Goal: Information Seeking & Learning: Find specific fact

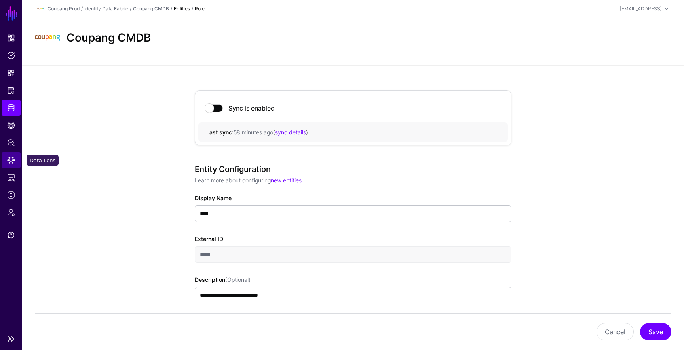
click at [11, 162] on span "Data Lens" at bounding box center [11, 160] width 8 height 8
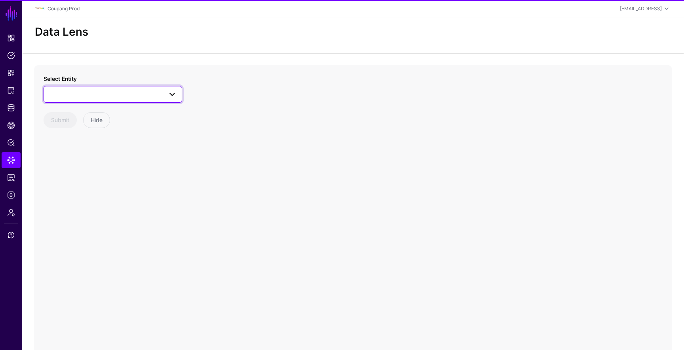
click at [83, 90] on span at bounding box center [113, 95] width 128 height 10
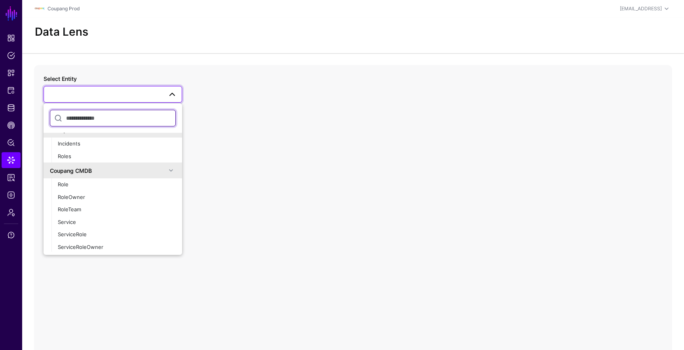
scroll to position [329, 0]
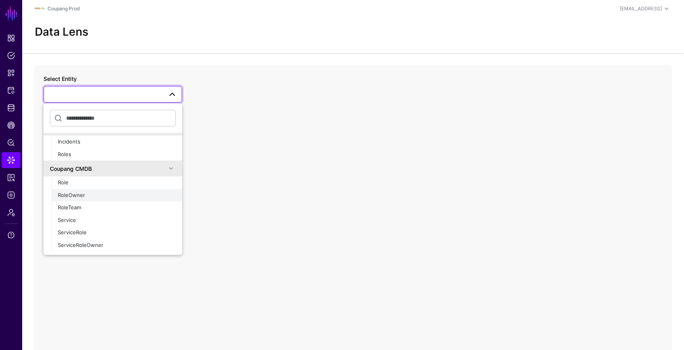
click at [74, 193] on span "RoleOwner" at bounding box center [71, 195] width 27 height 6
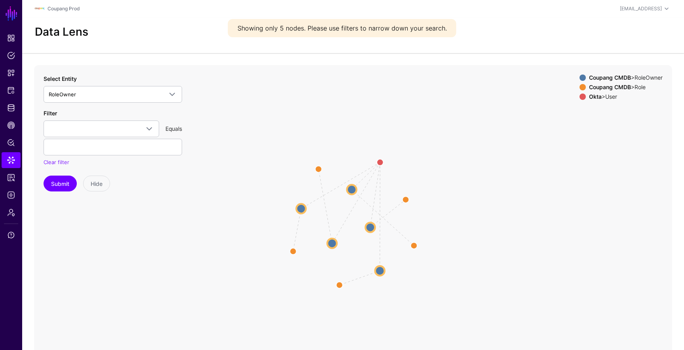
click at [370, 227] on circle at bounding box center [371, 227] width 10 height 10
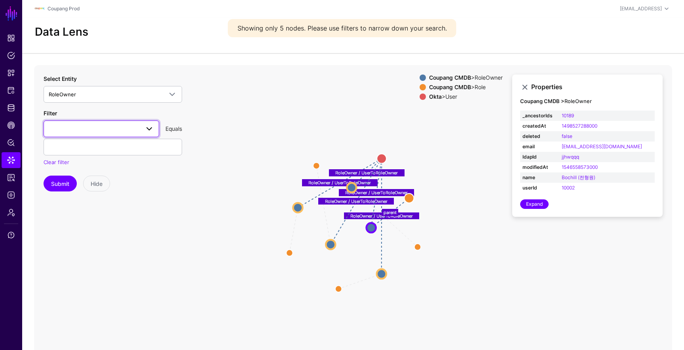
click at [92, 133] on span at bounding box center [101, 129] width 105 height 10
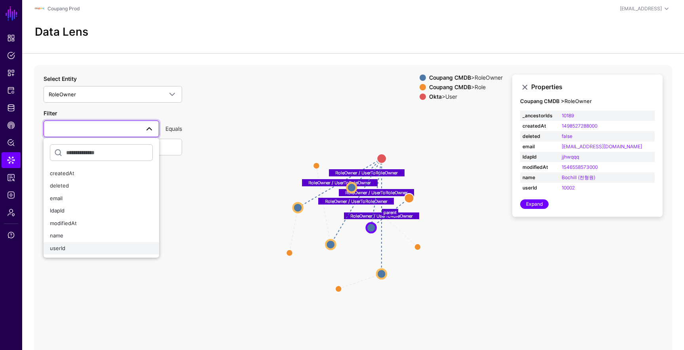
click at [76, 245] on div "userId" at bounding box center [101, 248] width 103 height 8
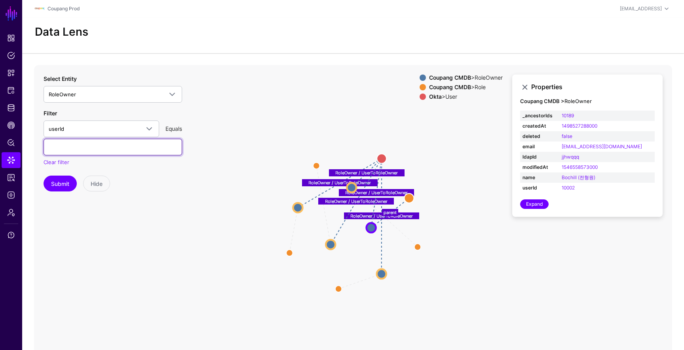
click at [85, 151] on input "text" at bounding box center [113, 147] width 139 height 17
paste input "*****"
type input "*****"
click at [56, 182] on button "Submit" at bounding box center [60, 183] width 33 height 16
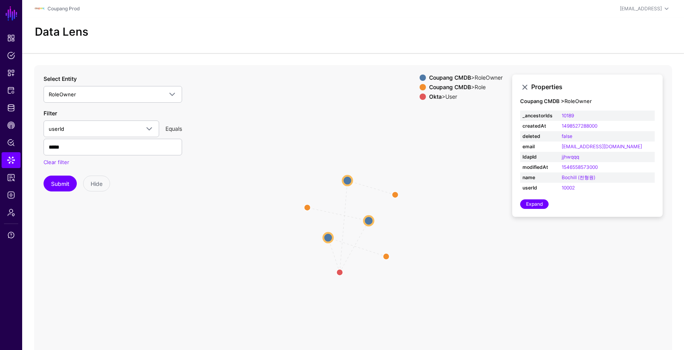
click at [370, 222] on circle at bounding box center [369, 221] width 10 height 10
